Goal: Task Accomplishment & Management: Manage account settings

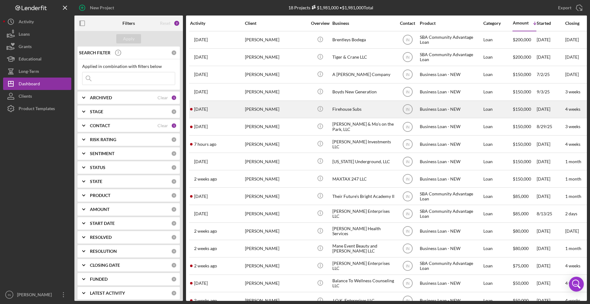
click at [287, 109] on div "[PERSON_NAME]" at bounding box center [276, 109] width 62 height 16
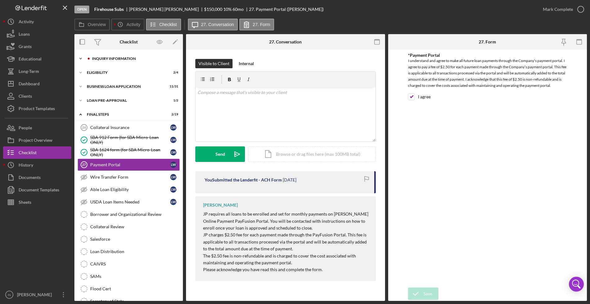
click at [119, 57] on div "INQUIRY INFORMATION" at bounding box center [133, 59] width 83 height 4
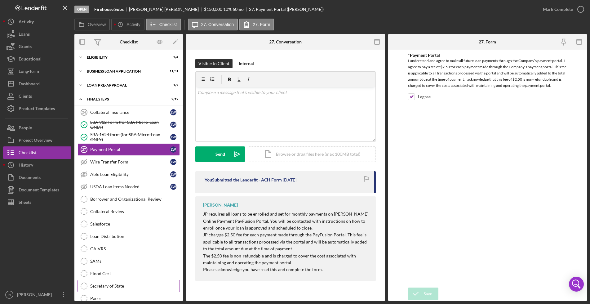
scroll to position [194, 0]
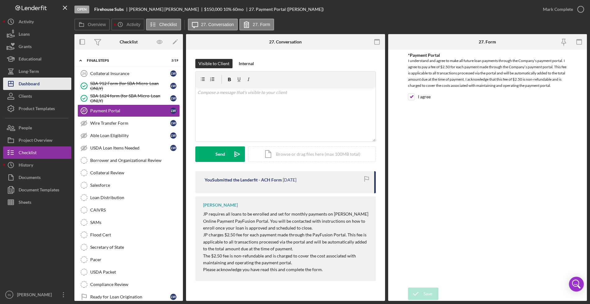
click at [18, 82] on icon "Icon/Dashboard" at bounding box center [11, 84] width 16 height 16
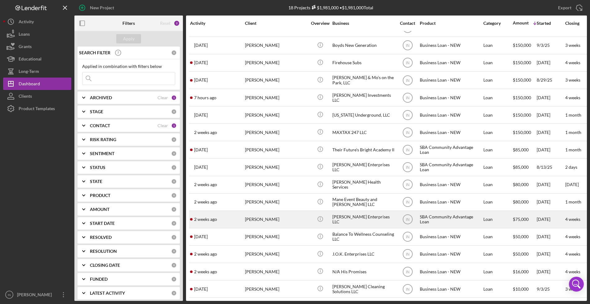
scroll to position [14, 0]
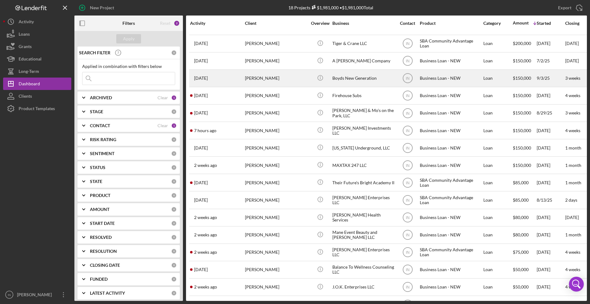
click at [276, 76] on div "[PERSON_NAME]" at bounding box center [276, 78] width 62 height 16
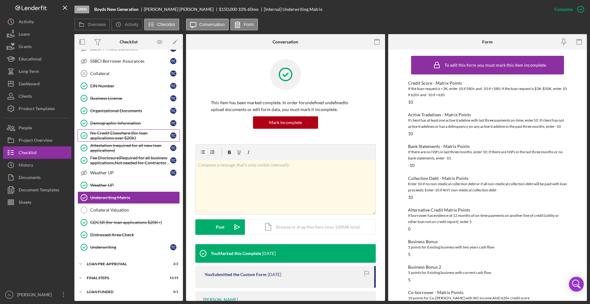
scroll to position [225, 0]
click at [123, 264] on div "LOAN PRE-APPROVAL" at bounding box center [131, 263] width 88 height 4
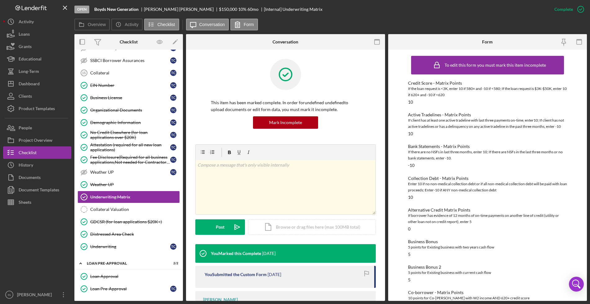
scroll to position [253, 0]
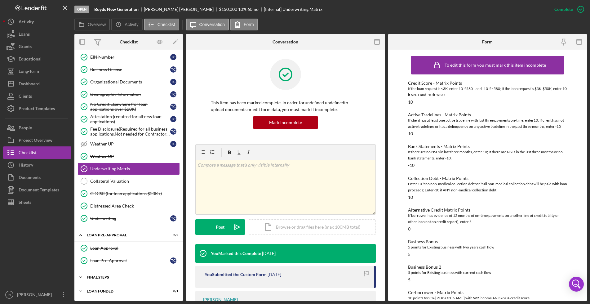
click at [113, 277] on div "FINAL STEPS" at bounding box center [131, 277] width 88 height 4
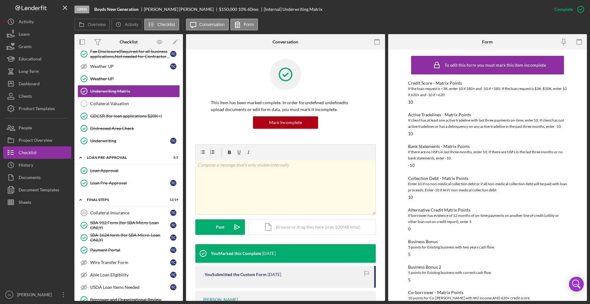
scroll to position [370, 0]
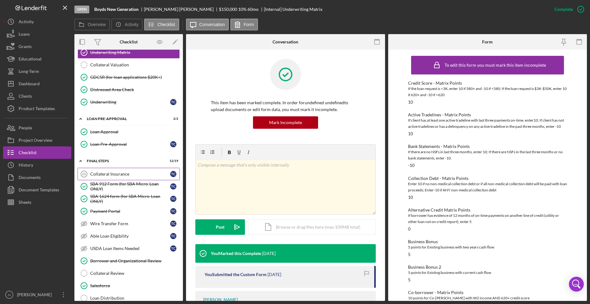
click at [115, 176] on link "Collateral Insurance 23 Collateral Insurance T C" at bounding box center [129, 174] width 102 height 12
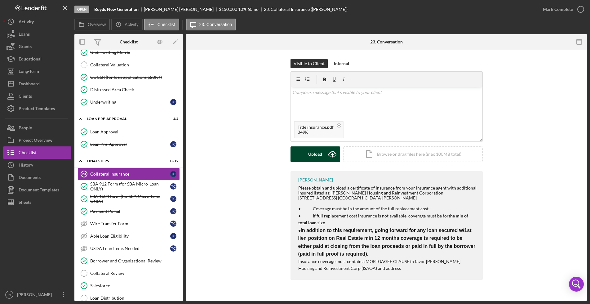
click at [311, 158] on div "Upload" at bounding box center [315, 154] width 14 height 16
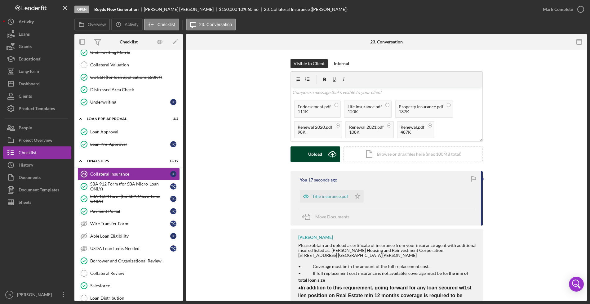
click at [313, 153] on div "Upload" at bounding box center [315, 154] width 14 height 16
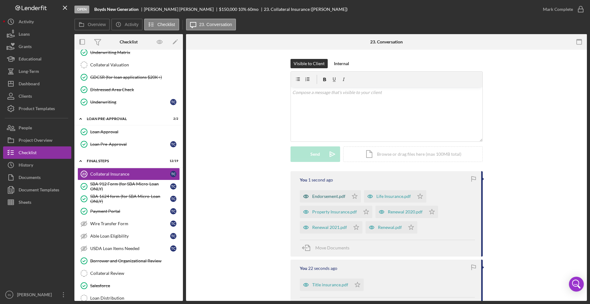
click at [327, 198] on div "Endorsement.pdf" at bounding box center [328, 196] width 33 height 5
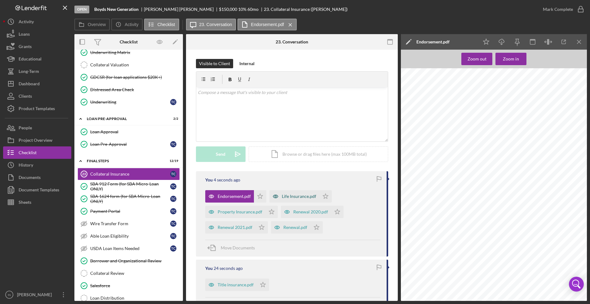
click at [295, 197] on div "Life Insurance.pdf" at bounding box center [299, 196] width 34 height 5
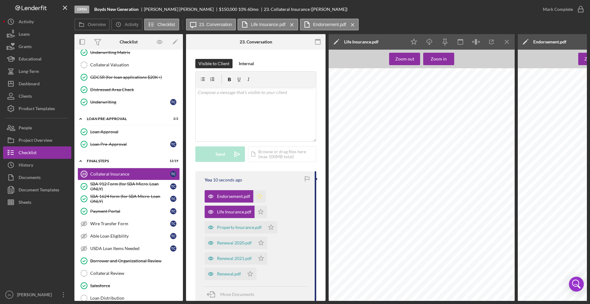
click at [259, 196] on icon "Icon/Star" at bounding box center [259, 196] width 12 height 12
click at [547, 10] on div "Mark Complete" at bounding box center [558, 9] width 30 height 12
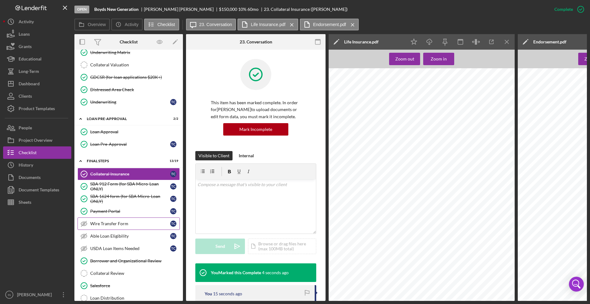
click at [129, 224] on div "Wire Transfer Form" at bounding box center [130, 223] width 80 height 5
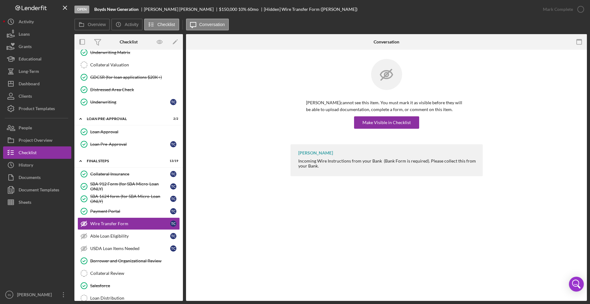
click at [452, 241] on div "Wire Transfer Form Wire Transfer Form [PERSON_NAME] cannot see this item. You m…" at bounding box center [386, 175] width 401 height 251
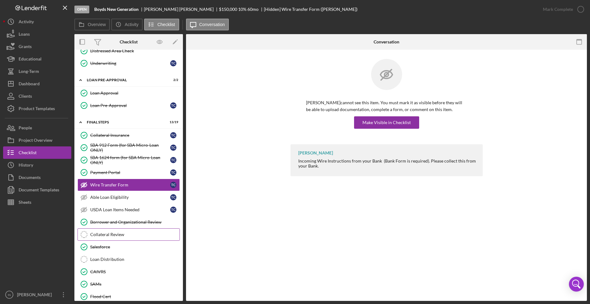
click at [128, 230] on link "Collateral Review Collateral Review" at bounding box center [129, 234] width 102 height 12
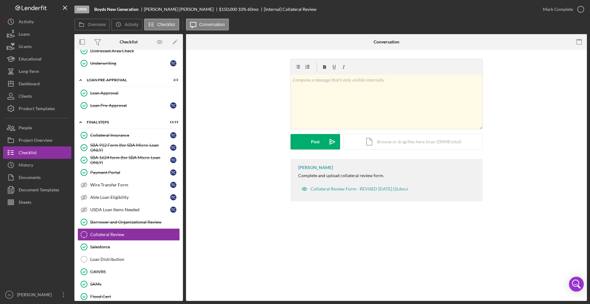
click at [445, 242] on div "Collateral Review Collateral Review v Color teal Color pink Remove color Add ro…" at bounding box center [386, 175] width 401 height 251
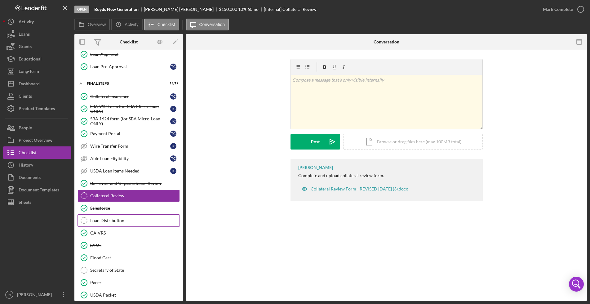
scroll to position [492, 0]
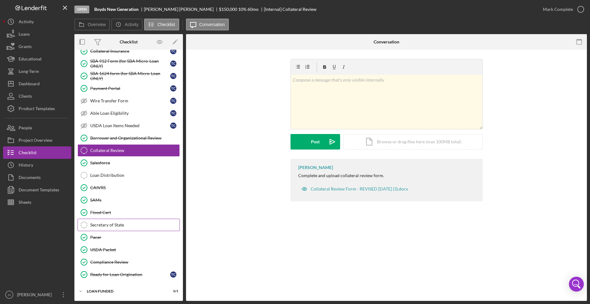
click at [115, 226] on div "Secretary of State" at bounding box center [134, 224] width 89 height 5
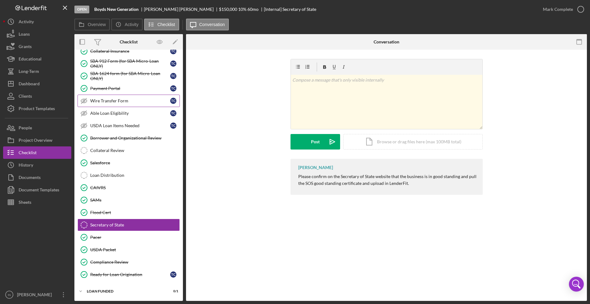
click at [118, 100] on div "Wire Transfer Form" at bounding box center [130, 100] width 80 height 5
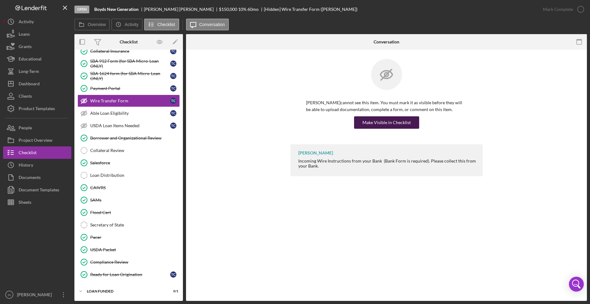
click at [378, 121] on div "Make Visible in Checklist" at bounding box center [386, 122] width 48 height 12
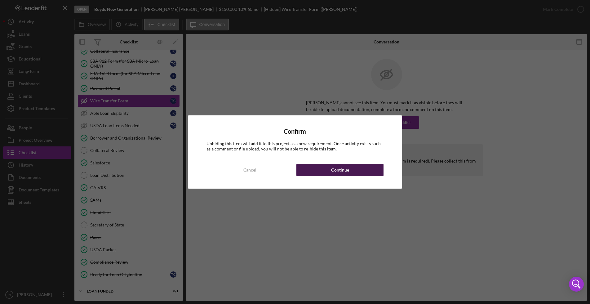
click at [366, 164] on div "Cancel Continue" at bounding box center [295, 170] width 177 height 12
click at [348, 173] on div "Continue" at bounding box center [340, 170] width 18 height 12
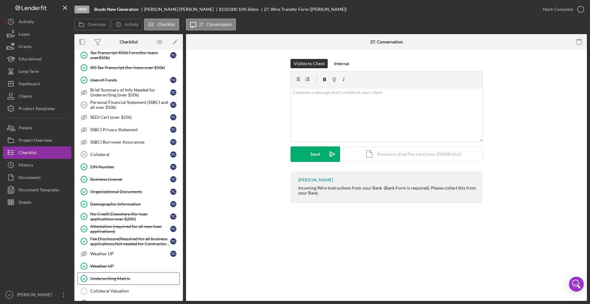
scroll to position [66, 0]
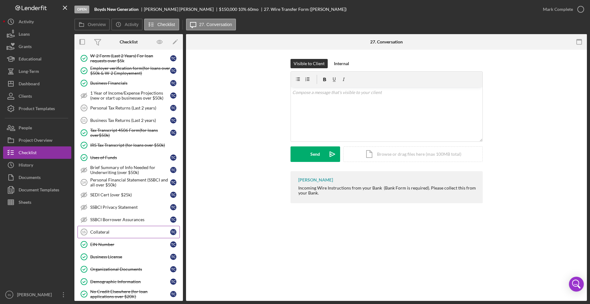
click at [104, 234] on div "Collateral" at bounding box center [130, 231] width 80 height 5
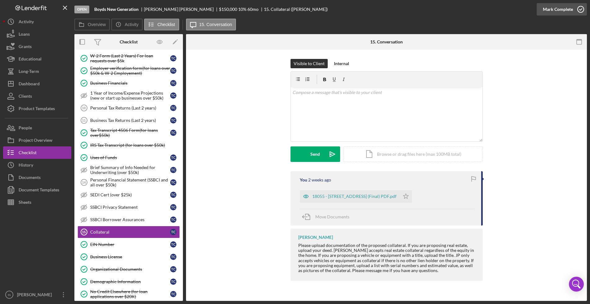
click at [550, 9] on div "Mark Complete" at bounding box center [558, 9] width 30 height 12
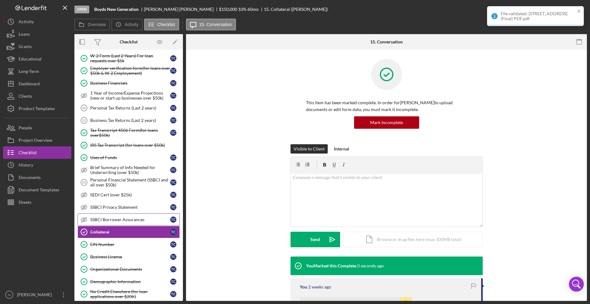
scroll to position [27, 0]
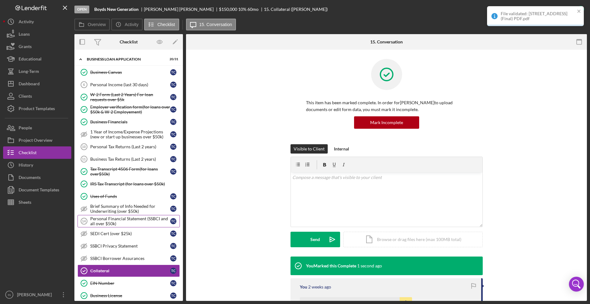
click at [108, 217] on div "Personal Financial Statement (SSBCI and all over $50k)" at bounding box center [130, 221] width 80 height 10
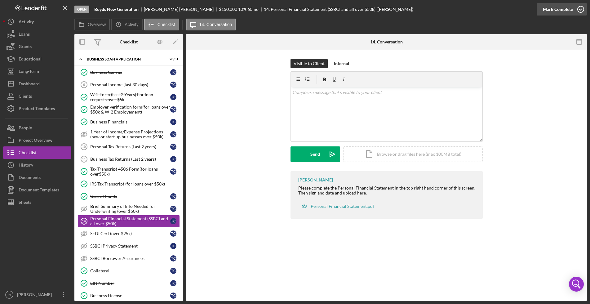
click at [578, 11] on icon "button" at bounding box center [581, 10] width 16 height 16
